Goal: Information Seeking & Learning: Understand process/instructions

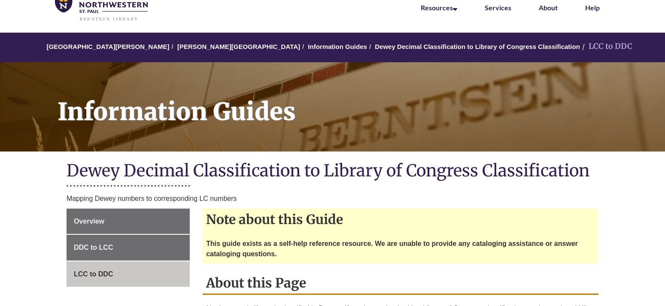
scroll to position [88, 0]
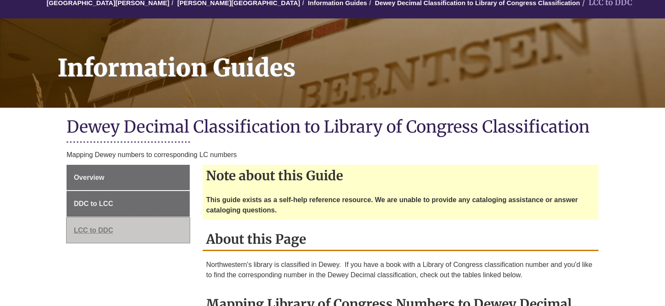
click at [99, 228] on span "LCC to DDC" at bounding box center [94, 230] width 40 height 7
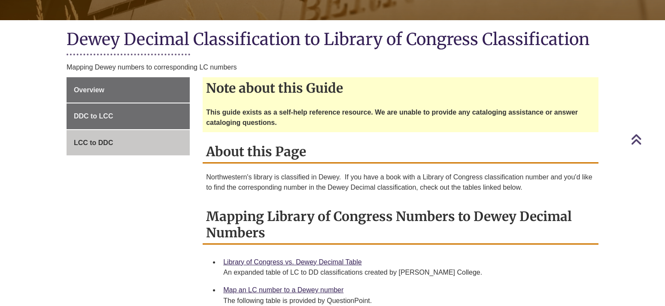
scroll to position [307, 0]
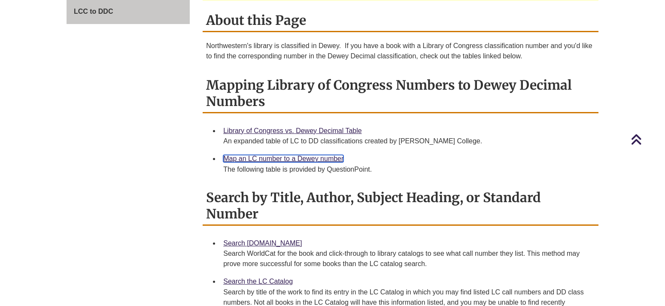
click at [261, 157] on link "Map an LC number to a Dewey number" at bounding box center [283, 158] width 120 height 7
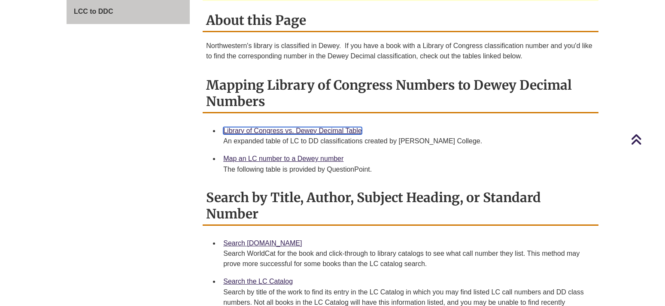
click at [280, 130] on link "Library of Congress vs. Dewey Decimal Table" at bounding box center [292, 130] width 139 height 7
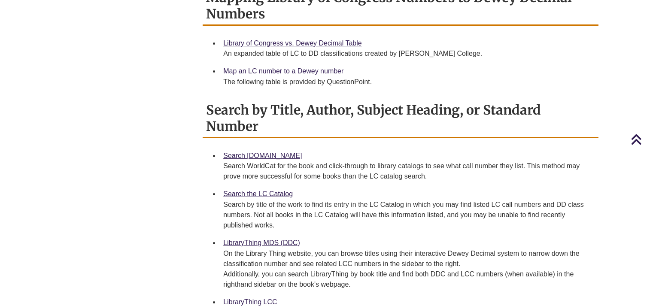
click at [269, 198] on div "Search the LC Catalog Search by title of the work to find its entry in the LC C…" at bounding box center [407, 210] width 368 height 42
click at [271, 193] on link "Search the LC Catalog" at bounding box center [258, 193] width 70 height 7
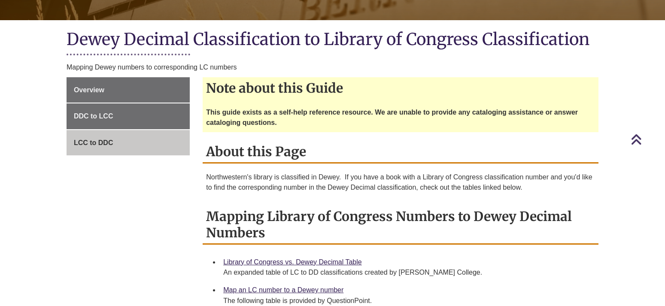
scroll to position [219, 0]
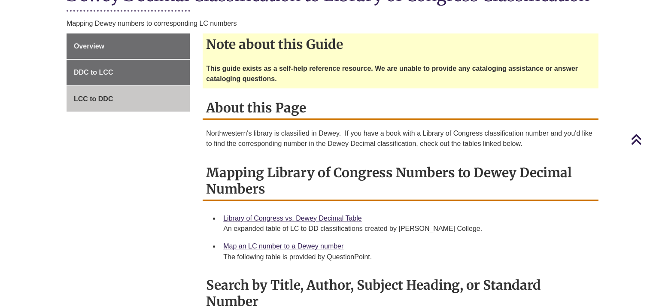
scroll to position [263, 0]
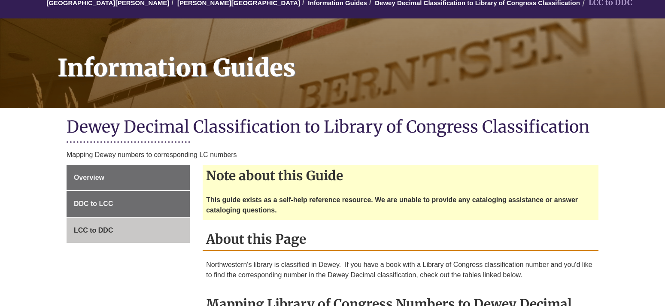
scroll to position [219, 0]
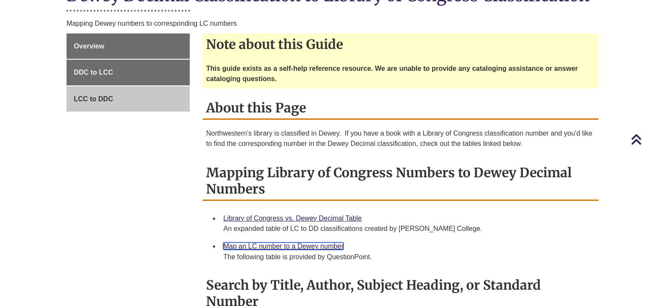
click at [278, 246] on link "Map an LC number to a Dewey number" at bounding box center [283, 246] width 120 height 7
